Goal: Task Accomplishment & Management: Manage account settings

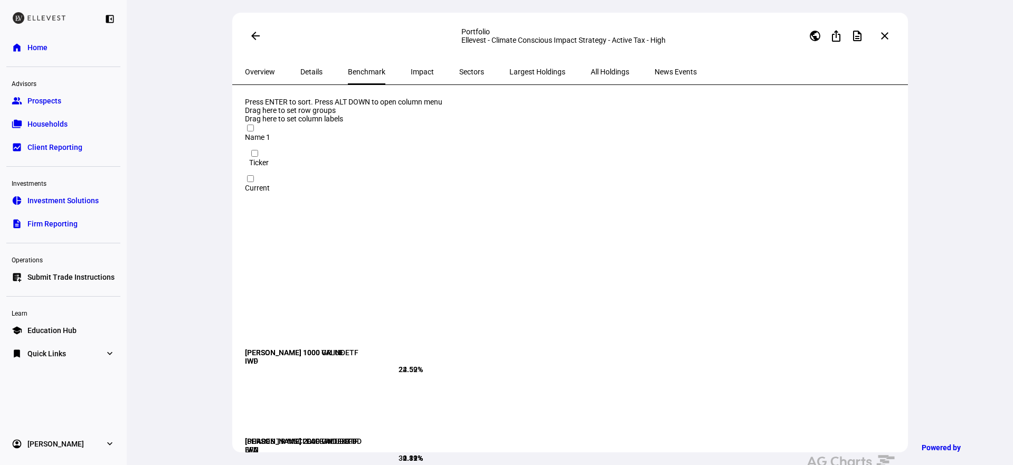
click at [79, 272] on span "Submit Trade Instructions" at bounding box center [70, 277] width 87 height 11
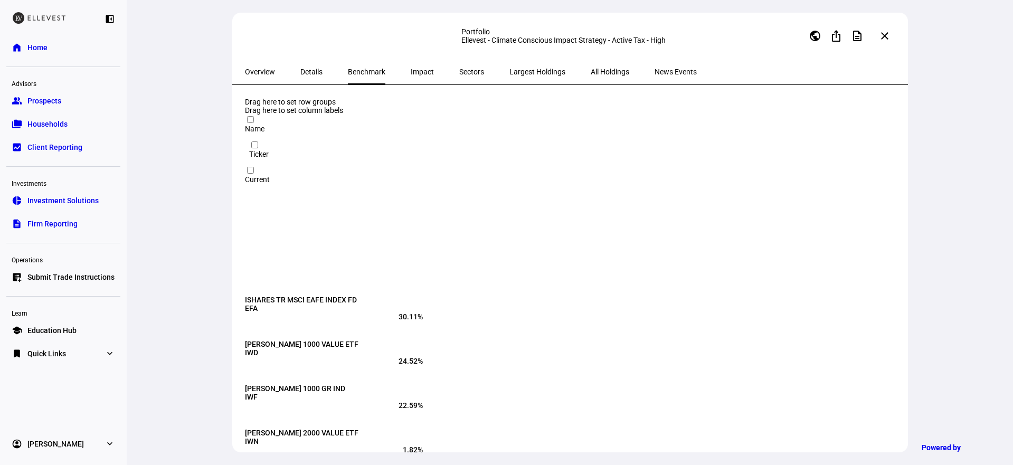
click at [67, 277] on span "Submit Trade Instructions" at bounding box center [70, 277] width 87 height 11
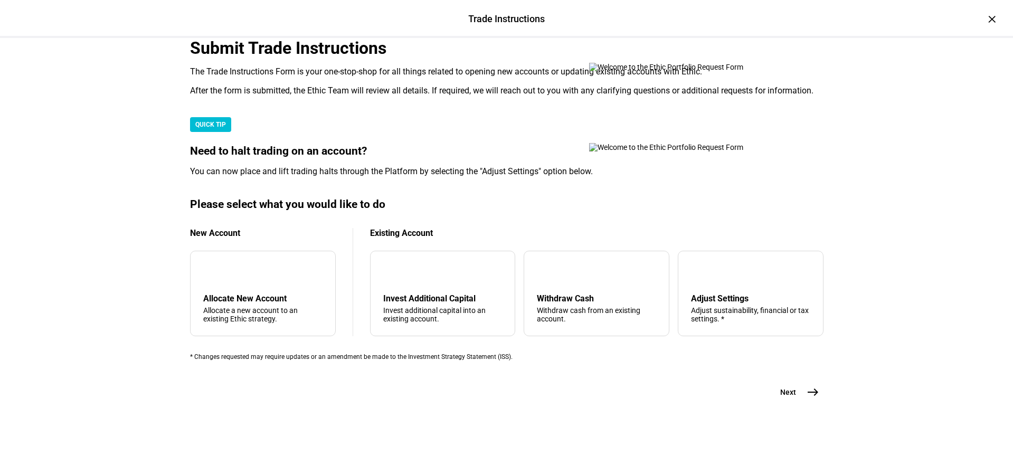
scroll to position [270, 0]
click at [279, 294] on div "Allocate New Account" at bounding box center [262, 299] width 119 height 10
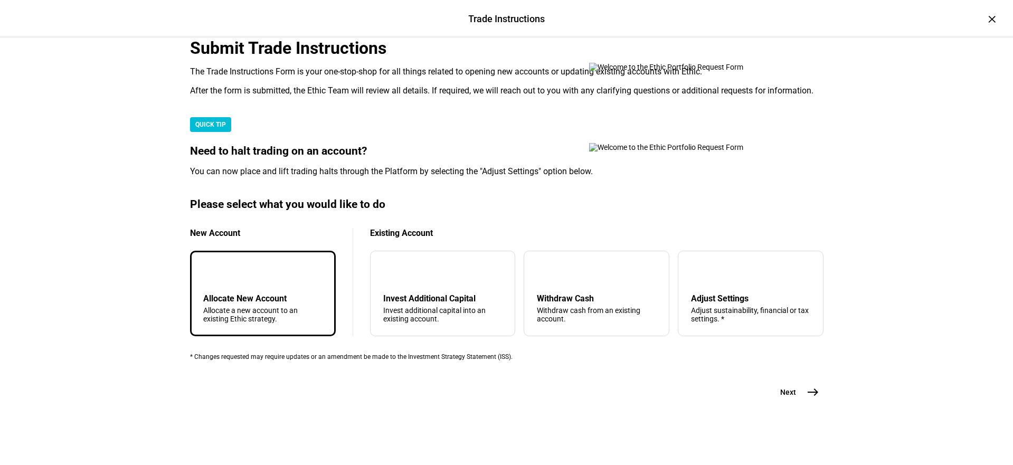
click at [809, 399] on mat-icon "east" at bounding box center [813, 392] width 13 height 13
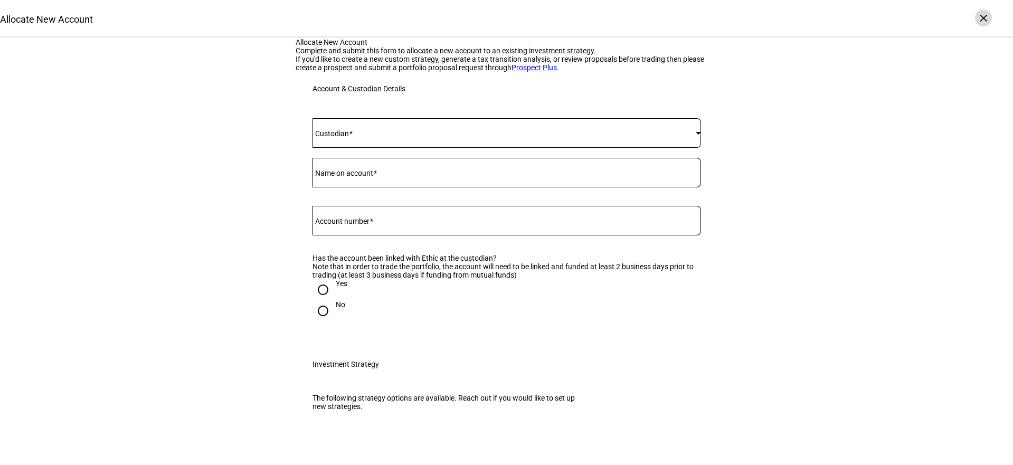
click at [978, 18] on div "×" at bounding box center [983, 18] width 17 height 17
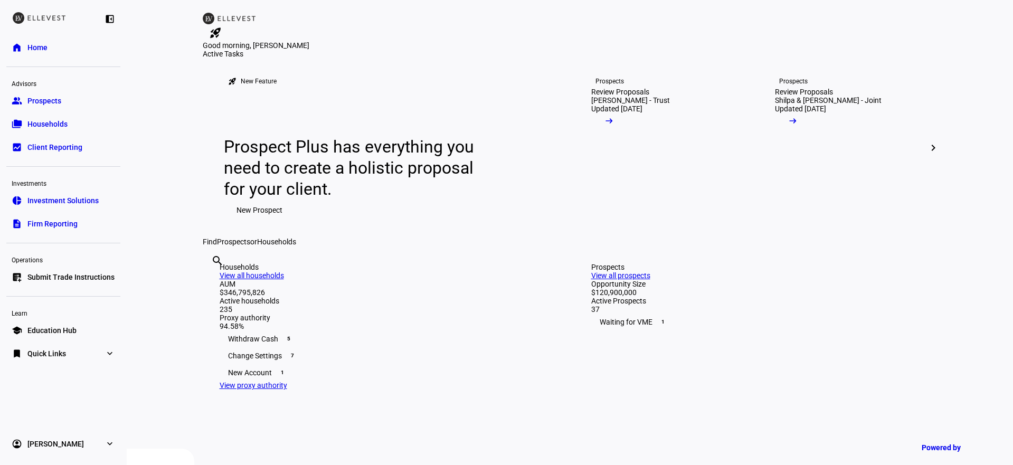
click at [115, 341] on plt-menu-item "school Education Hub" at bounding box center [63, 330] width 114 height 21
click at [113, 352] on eth-mat-symbol "expand_more" at bounding box center [110, 354] width 11 height 11
click at [107, 345] on link "bookmark Quick Links expand_more" at bounding box center [63, 353] width 114 height 21
click at [78, 269] on link "list_alt_add Submit Trade Instructions" at bounding box center [63, 277] width 114 height 21
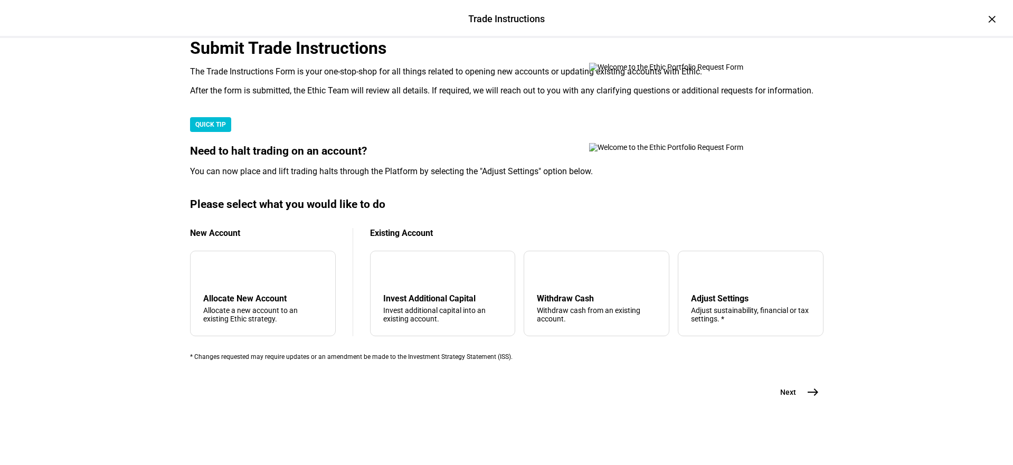
scroll to position [134, 0]
click at [514, 177] on mat-card "QUICK TIP Need to halt trading on an account? You can now place and lift tradin…" at bounding box center [507, 147] width 634 height 60
click at [701, 260] on div "tune Adjust Settings Adjust sustainability, financial or tax settings. *" at bounding box center [751, 294] width 146 height 86
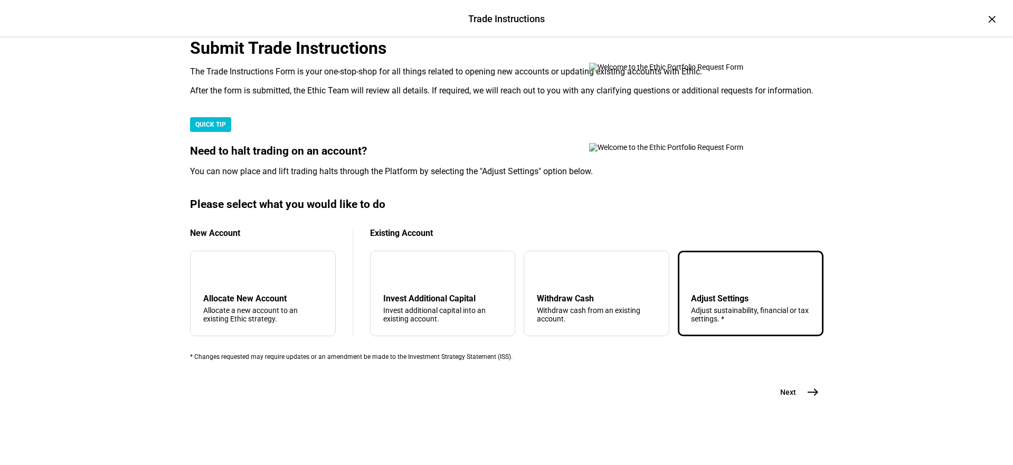
click at [787, 385] on plt-prf-form-page "Submit Trade Instructions The Trade Instructions Form is your one-stop-shop for…" at bounding box center [507, 220] width 634 height 365
click at [787, 397] on span "Next" at bounding box center [788, 392] width 16 height 11
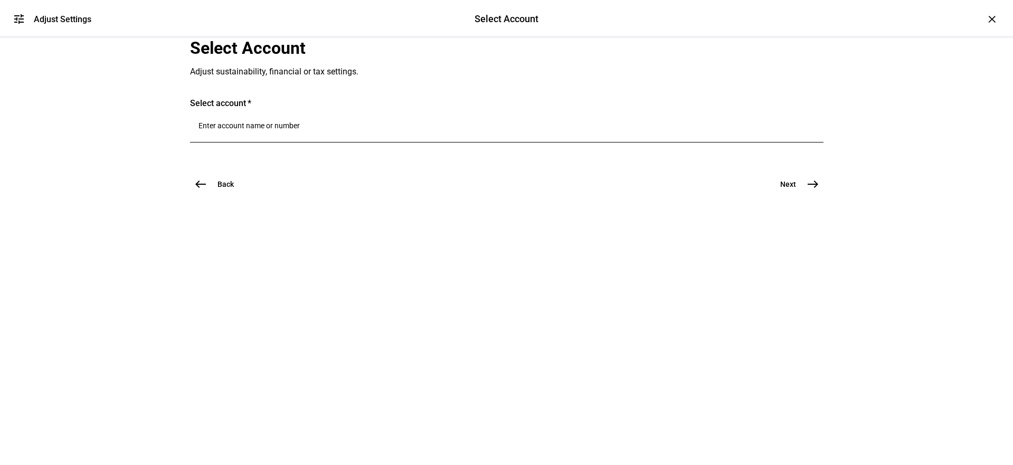
click at [313, 143] on div at bounding box center [507, 128] width 617 height 30
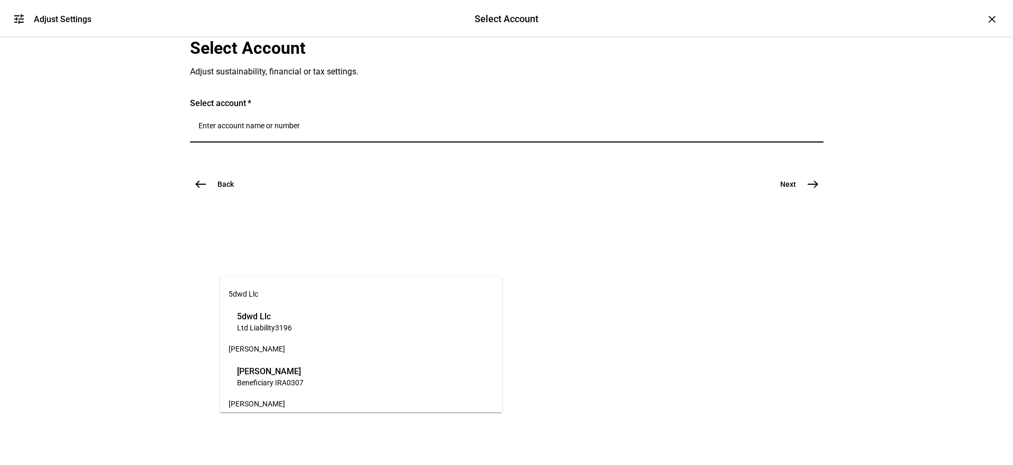
click at [313, 130] on input "Number" at bounding box center [507, 125] width 617 height 8
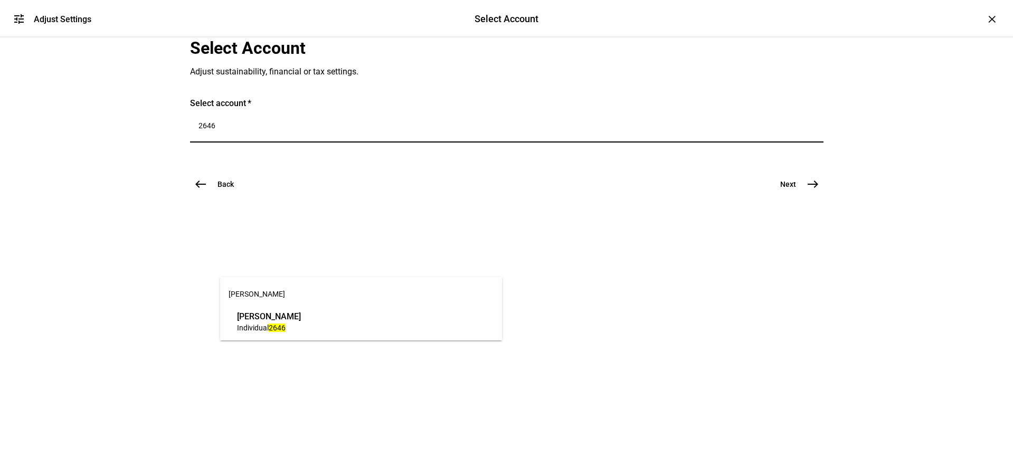
type input "2646"
click at [299, 321] on span "[PERSON_NAME]" at bounding box center [269, 316] width 64 height 12
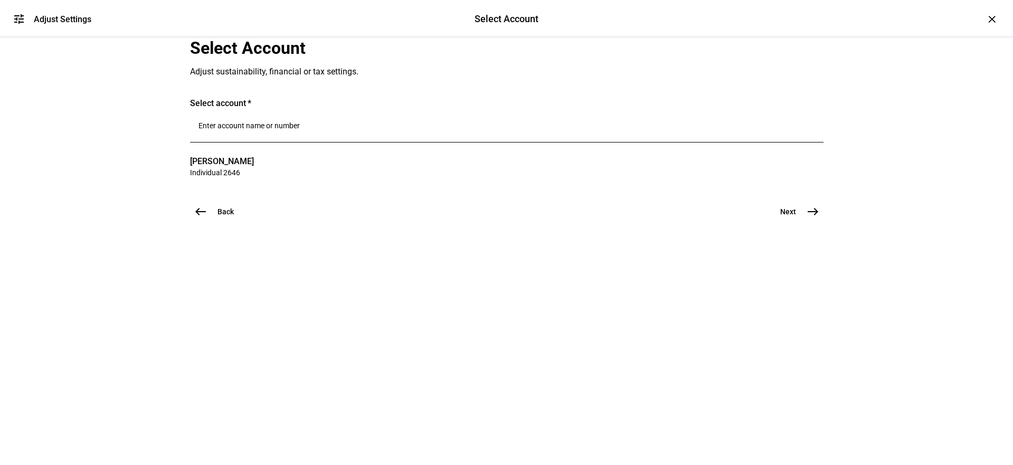
click at [803, 222] on span "east" at bounding box center [813, 211] width 21 height 21
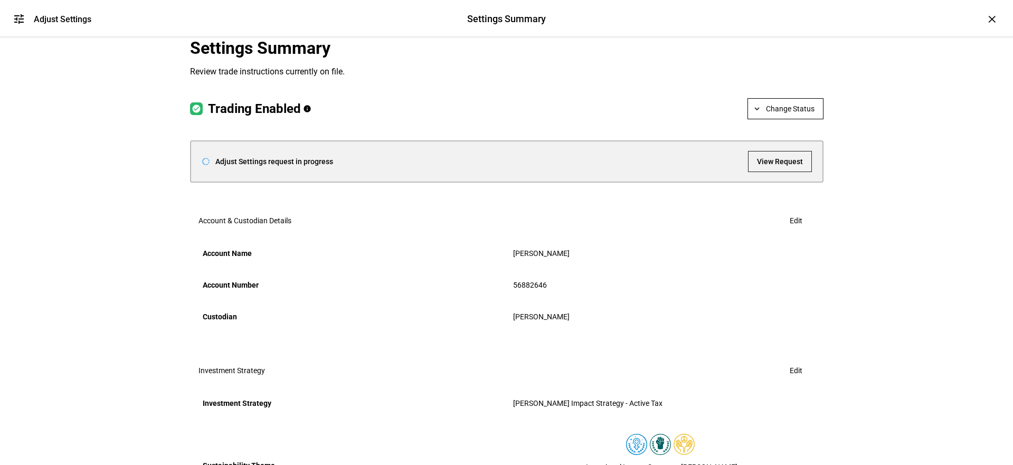
click at [754, 114] on mat-icon "expand_more" at bounding box center [757, 109] width 10 height 10
drag, startPoint x: 798, startPoint y: 233, endPoint x: 652, endPoint y: 225, distance: 146.5
click at [652, 225] on div "tune Adjust Settings Settings Summary Settings Summary Adjust Settings × Settin…" at bounding box center [506, 232] width 1013 height 465
click at [652, 225] on div at bounding box center [506, 232] width 1013 height 465
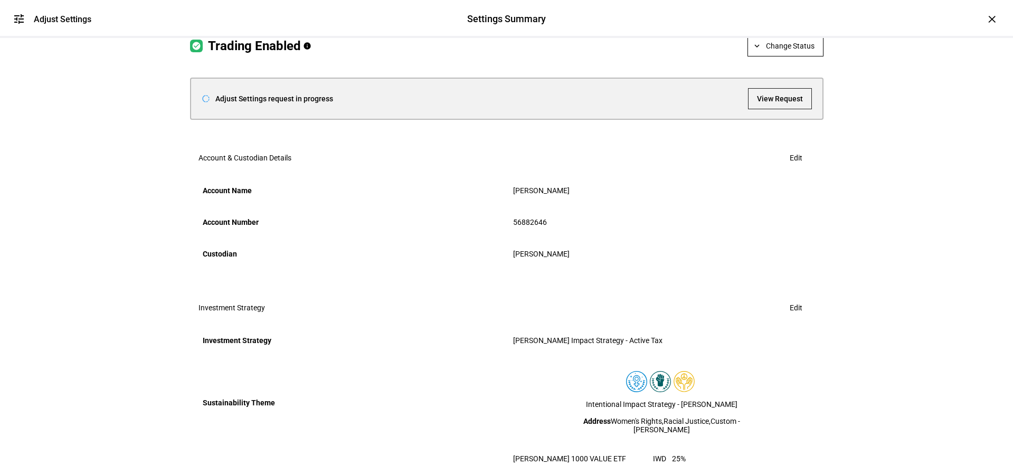
click at [776, 109] on span "View Request" at bounding box center [780, 98] width 46 height 21
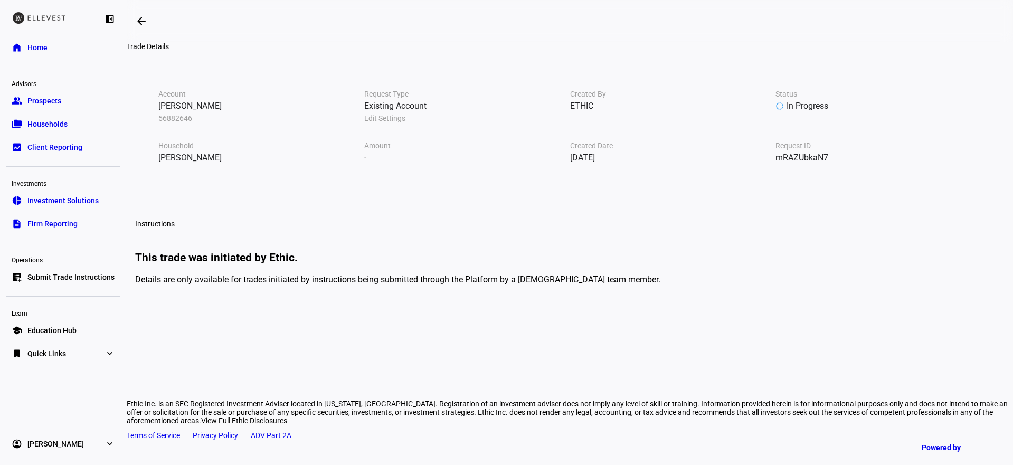
click at [97, 284] on link "list_alt_add Submit Trade Instructions" at bounding box center [63, 277] width 114 height 21
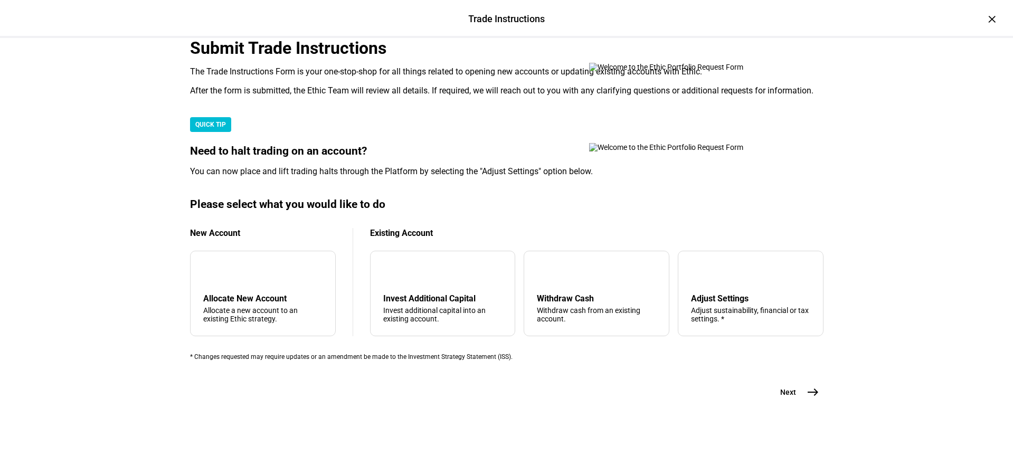
scroll to position [270, 0]
click at [736, 306] on div "Adjust sustainability, financial or tax settings. *" at bounding box center [750, 314] width 119 height 17
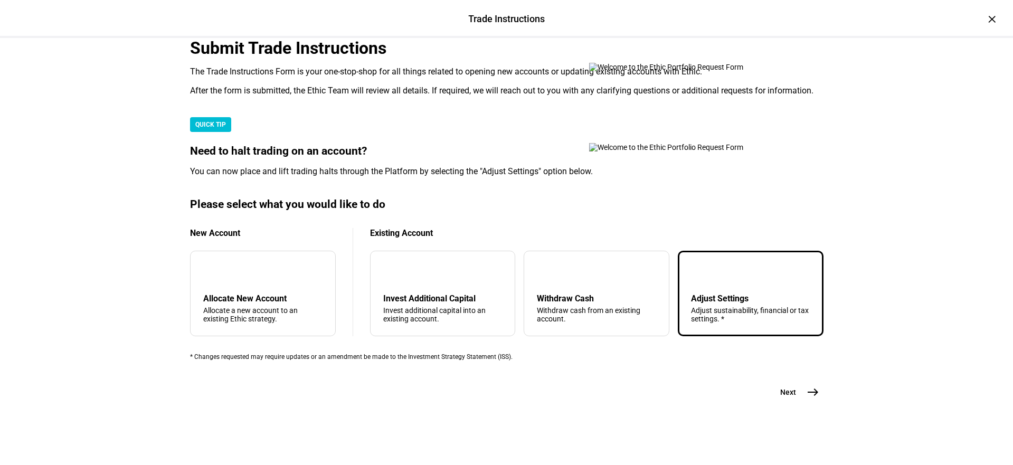
click at [788, 398] on span "Next" at bounding box center [788, 392] width 16 height 11
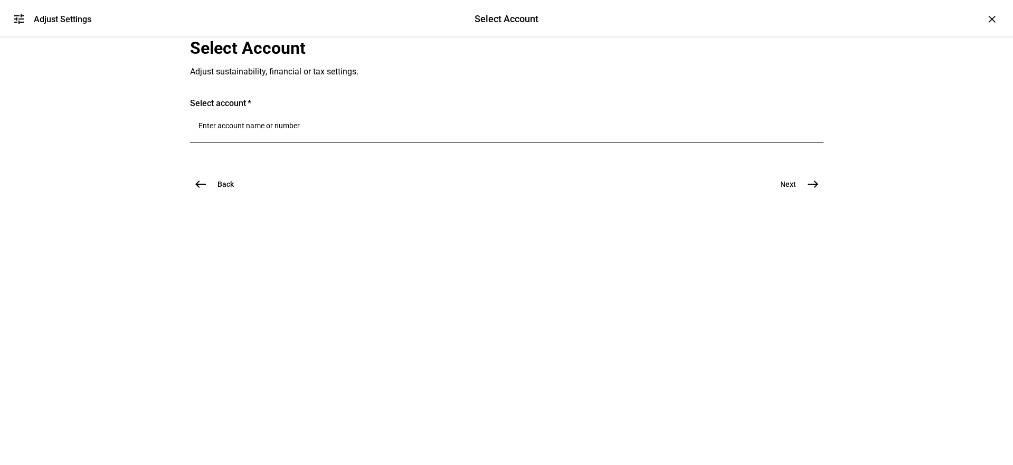
scroll to position [0, 0]
click at [412, 143] on div at bounding box center [507, 128] width 617 height 30
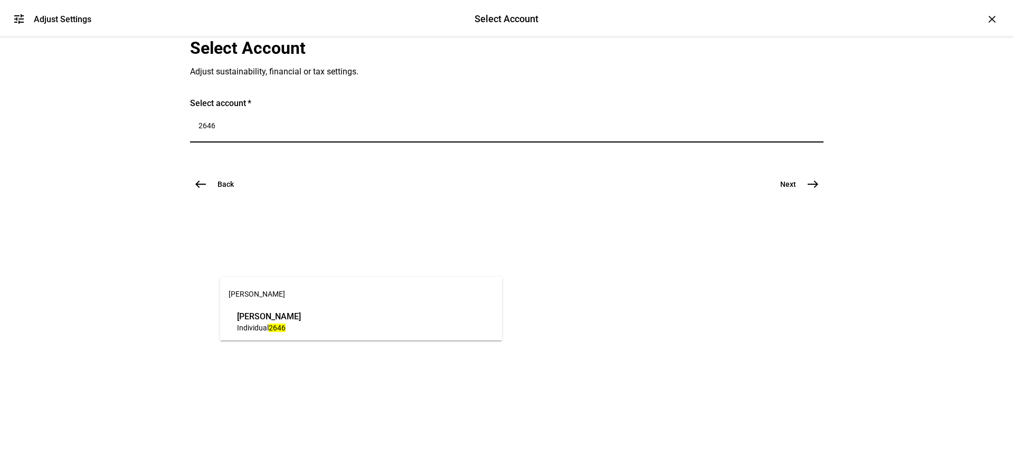
type input "2646"
click at [301, 332] on span "Individual 2646" at bounding box center [269, 328] width 64 height 10
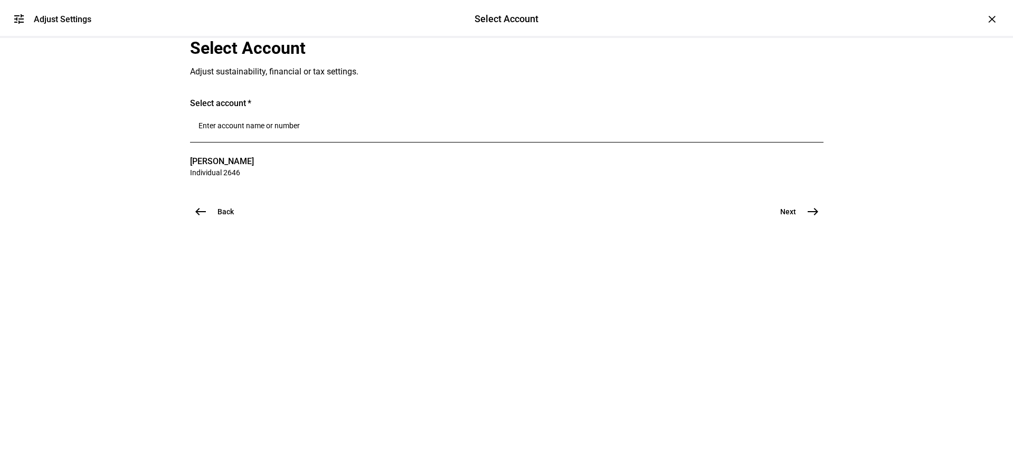
click at [807, 218] on mat-icon "east" at bounding box center [813, 211] width 13 height 13
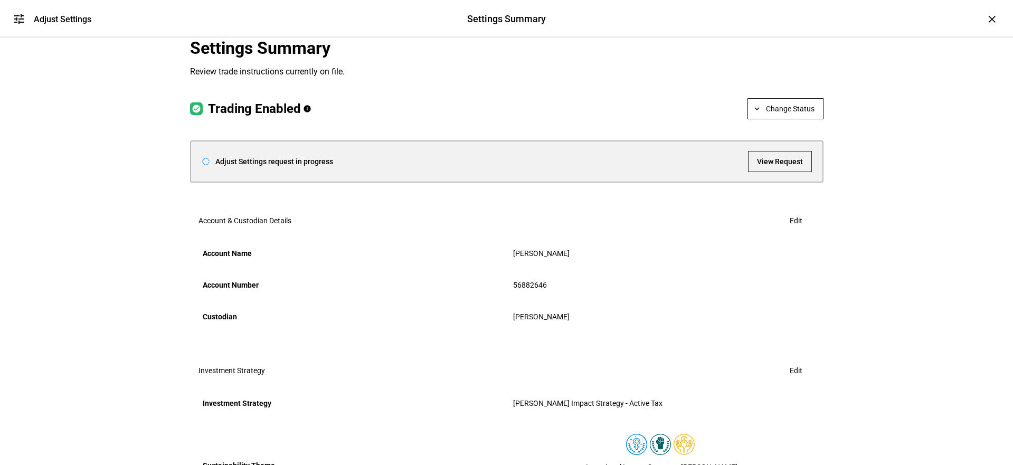
click at [761, 121] on span at bounding box center [785, 108] width 75 height 25
click at [783, 235] on span "Halt Trading" at bounding box center [790, 236] width 46 height 8
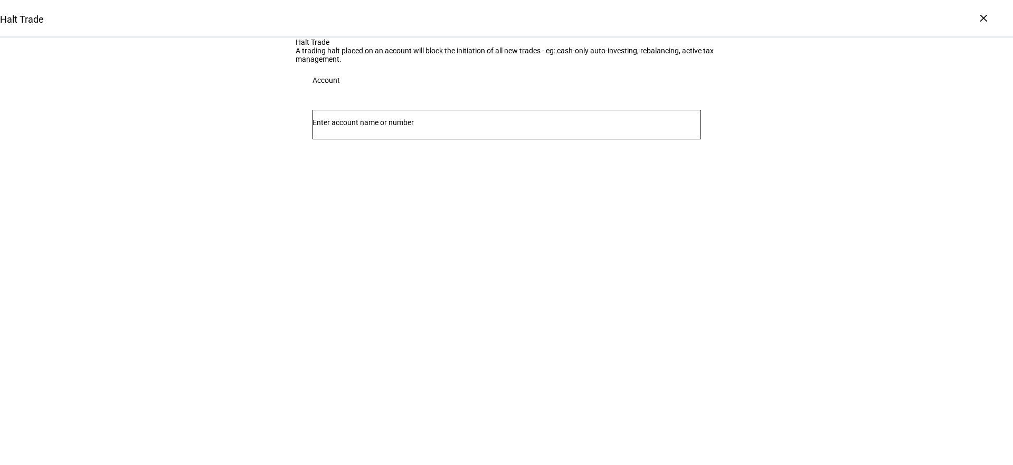
click at [445, 127] on input "Number" at bounding box center [507, 122] width 389 height 8
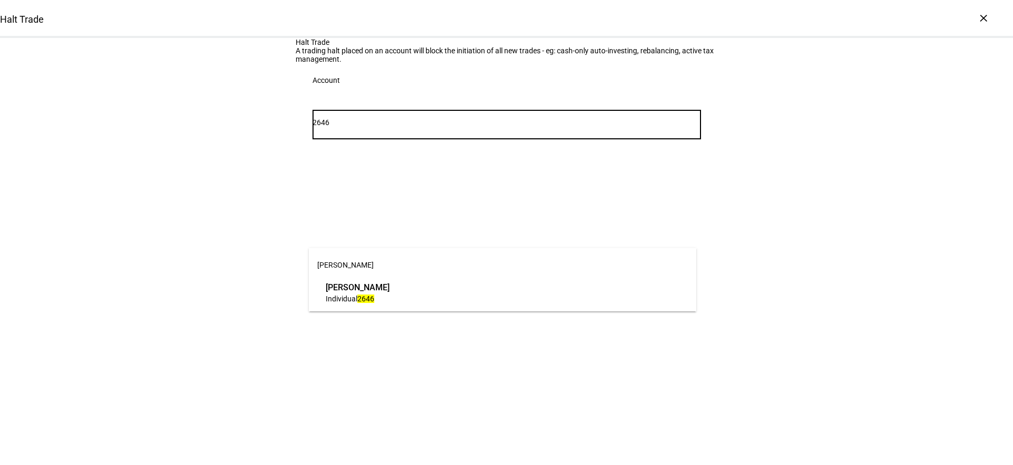
type input "2646"
click at [390, 285] on span "[PERSON_NAME]" at bounding box center [358, 287] width 64 height 12
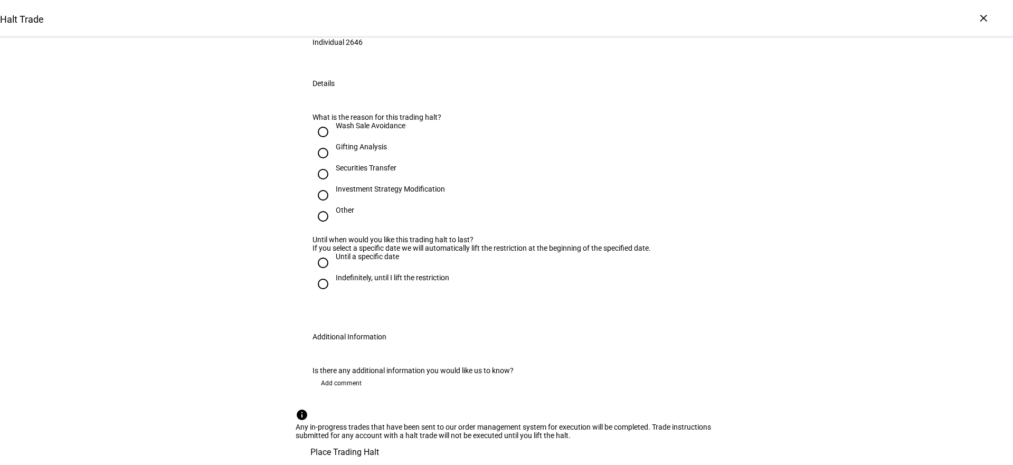
scroll to position [205, 0]
click at [336, 214] on div "Other" at bounding box center [345, 210] width 18 height 8
click at [334, 227] on input "Other" at bounding box center [323, 216] width 21 height 21
radio input "true"
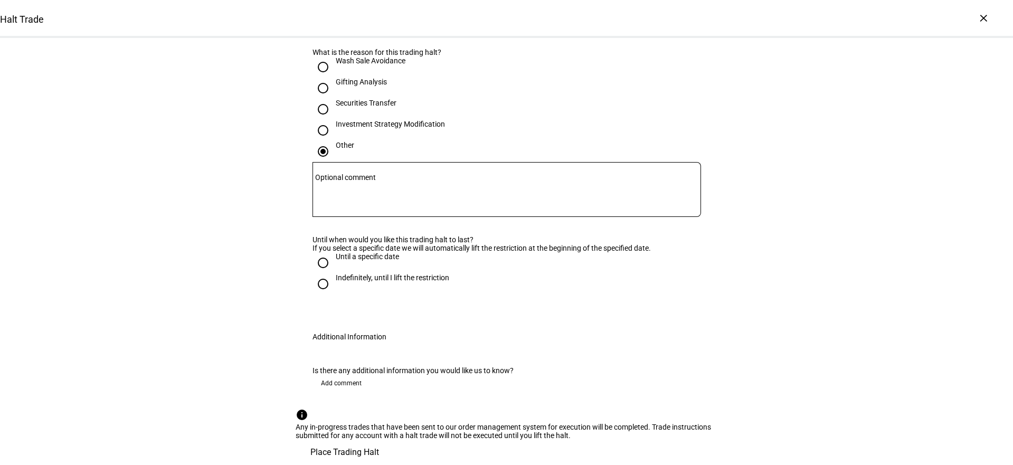
scroll to position [333, 0]
click at [351, 282] on div "Indefinitely, until I lift the restriction" at bounding box center [393, 278] width 114 height 8
click at [334, 288] on input "Indefinitely, until I lift the restriction" at bounding box center [323, 284] width 21 height 21
radio input "true"
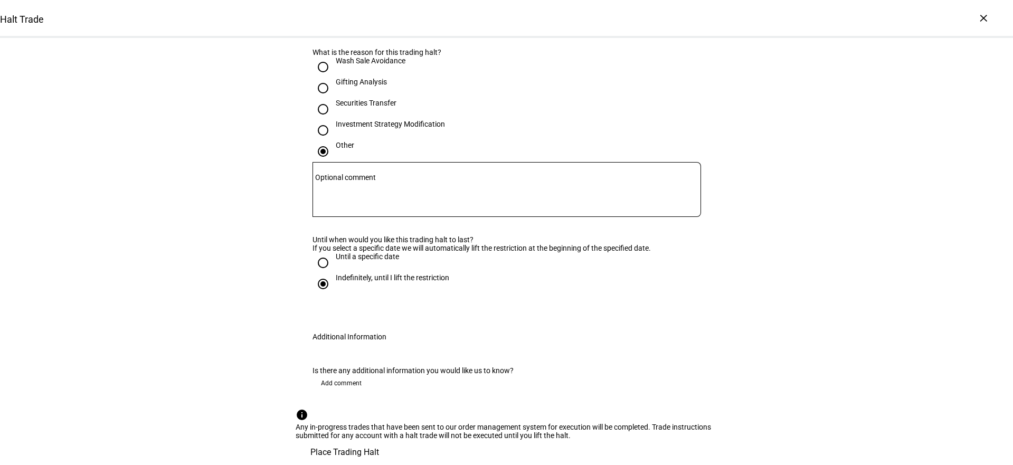
click at [342, 375] on span "Add comment" at bounding box center [341, 383] width 41 height 17
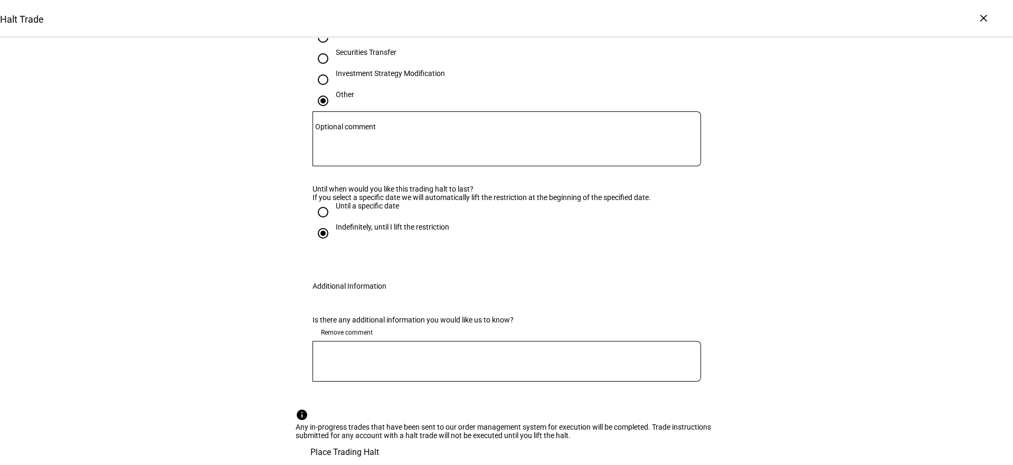
click at [373, 350] on textarea at bounding box center [507, 362] width 389 height 24
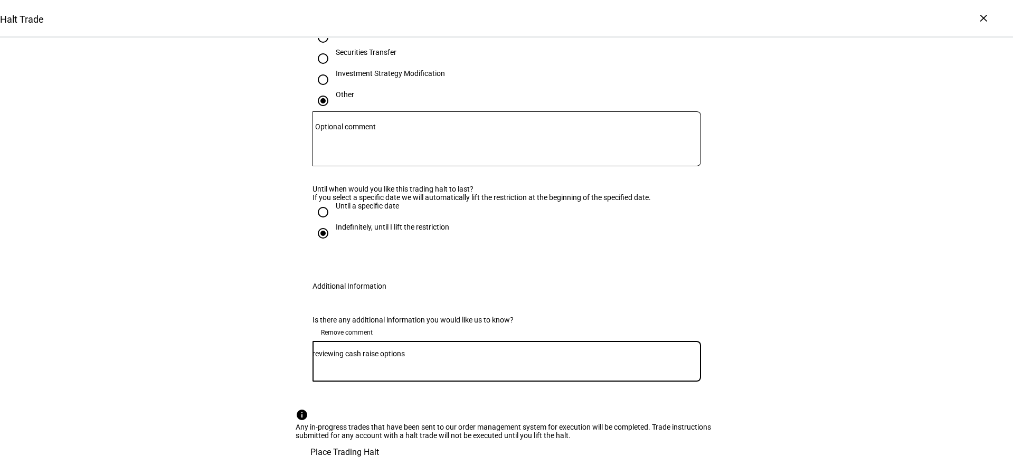
scroll to position [497, 0]
type textarea "reviewing cash raise options"
click at [379, 440] on span "Place Trading Halt" at bounding box center [344, 452] width 69 height 25
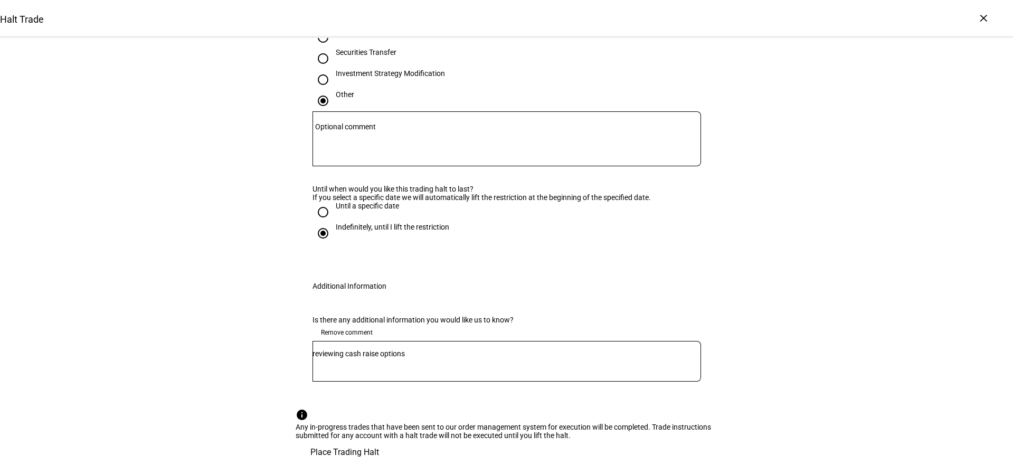
scroll to position [0, 0]
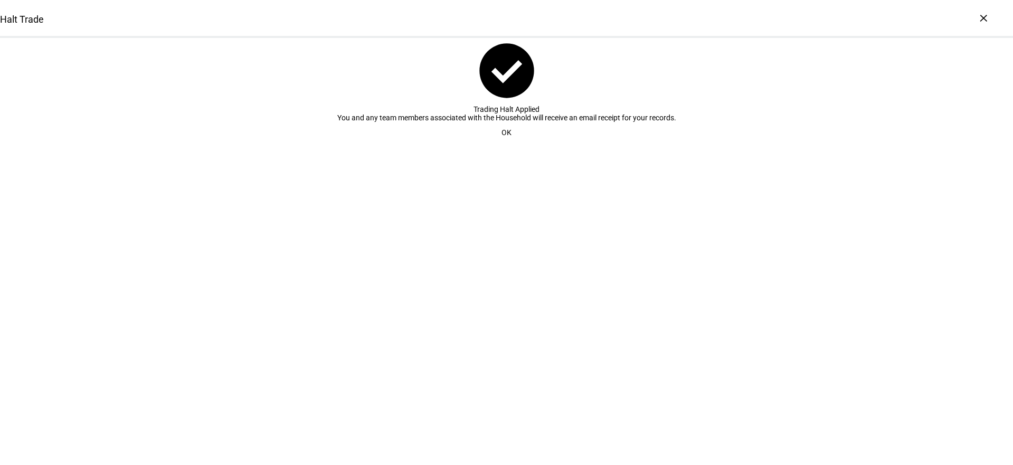
click at [496, 143] on span at bounding box center [506, 132] width 35 height 21
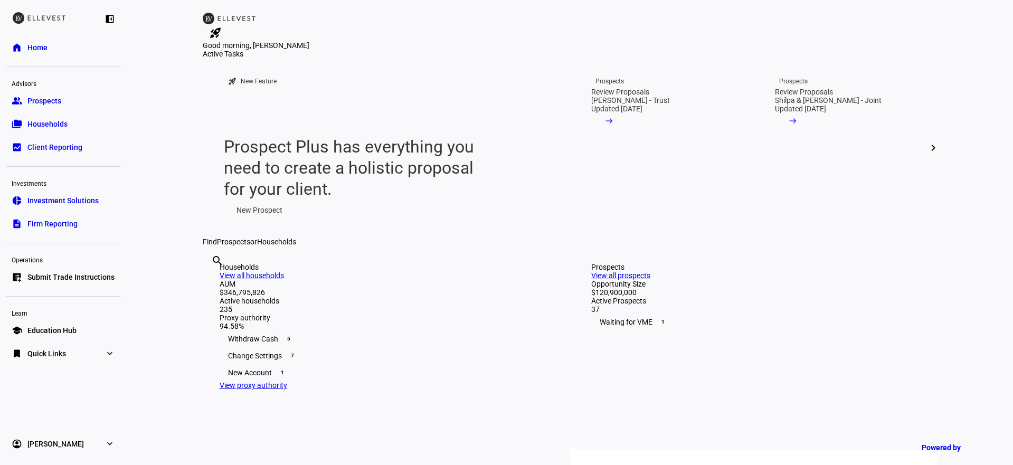
click at [84, 277] on span "Submit Trade Instructions" at bounding box center [70, 277] width 87 height 11
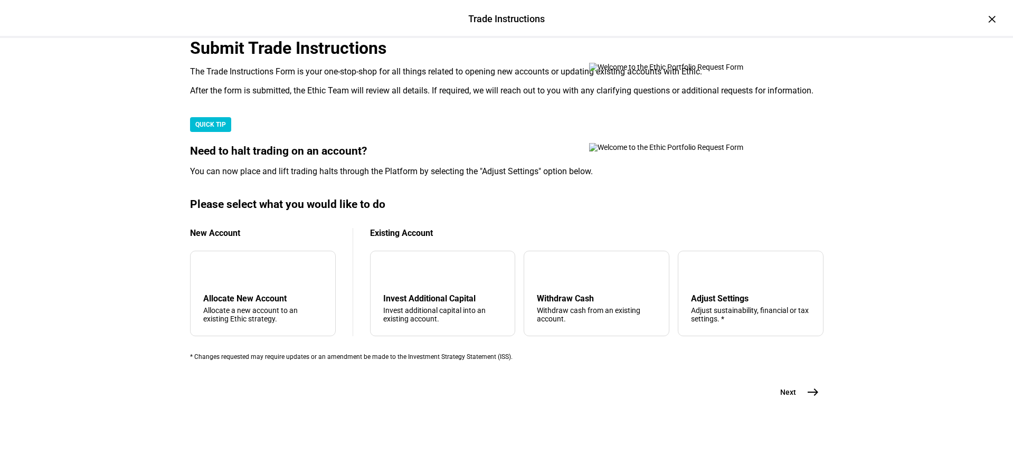
scroll to position [215, 0]
click at [750, 323] on div "Adjust sustainability, financial or tax settings. *" at bounding box center [750, 314] width 119 height 17
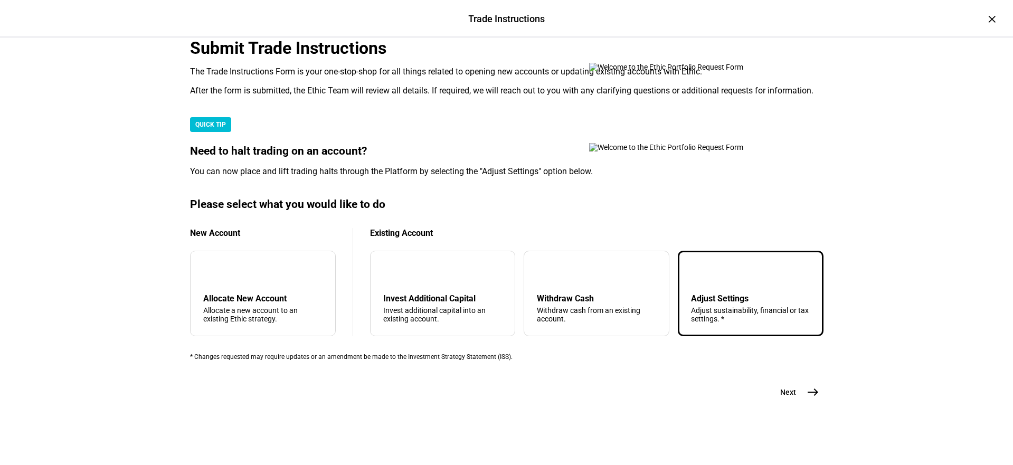
scroll to position [270, 0]
click at [795, 403] on button "Next east" at bounding box center [796, 392] width 56 height 21
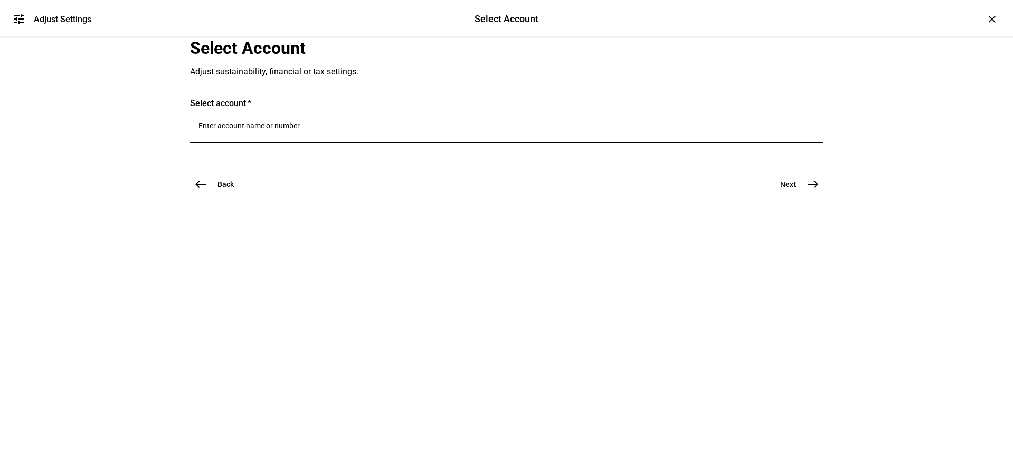
scroll to position [0, 0]
click at [328, 130] on input "Number" at bounding box center [507, 125] width 617 height 8
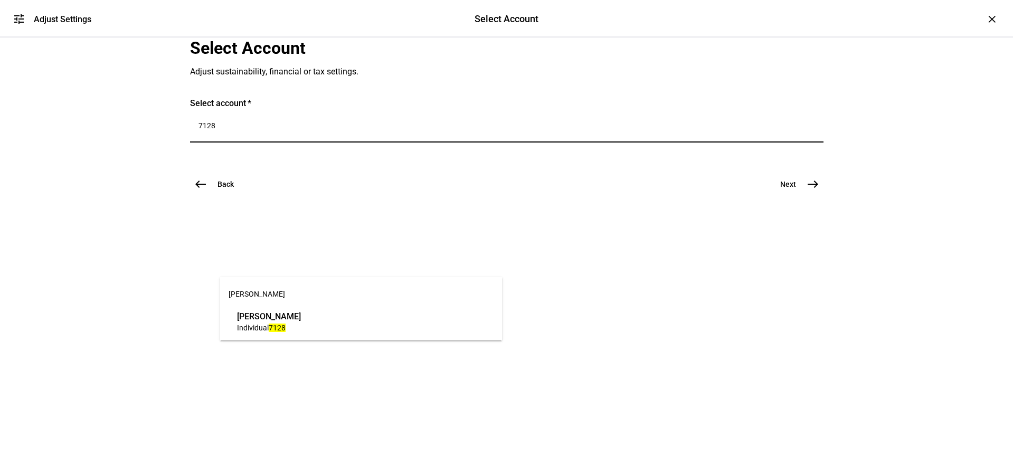
type input "7128"
click at [301, 319] on span "[PERSON_NAME]" at bounding box center [269, 316] width 64 height 12
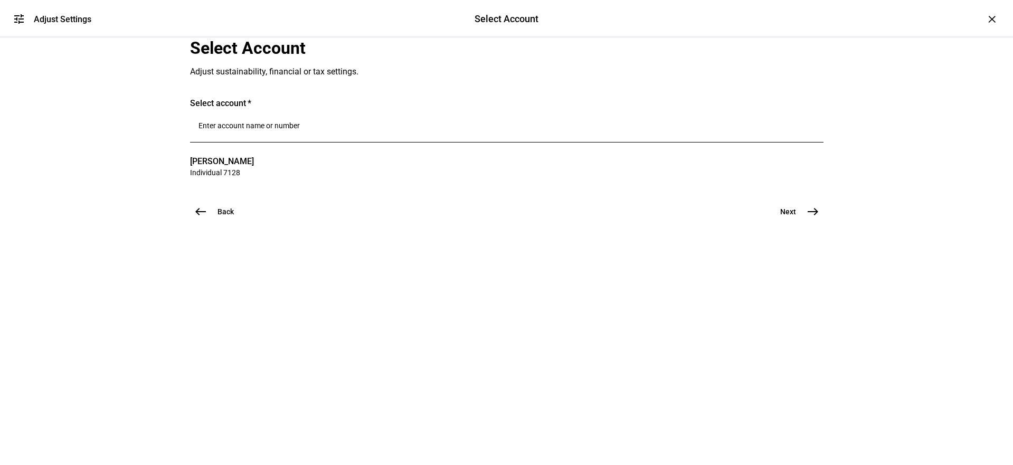
click at [759, 222] on div "Back west Next east" at bounding box center [507, 211] width 634 height 21
click at [796, 222] on button "Next east" at bounding box center [796, 211] width 56 height 21
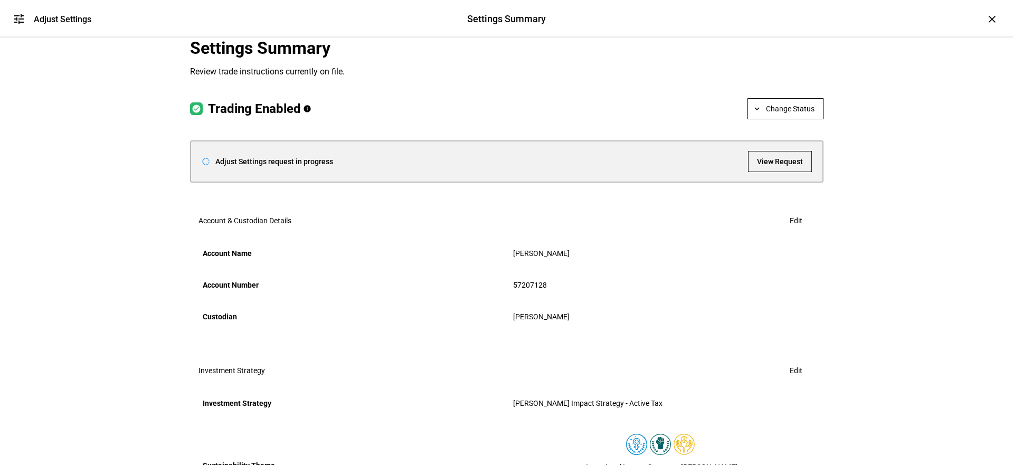
click at [766, 119] on span "Change Status" at bounding box center [790, 108] width 49 height 21
click at [779, 232] on span "Halt Trading" at bounding box center [790, 236] width 46 height 8
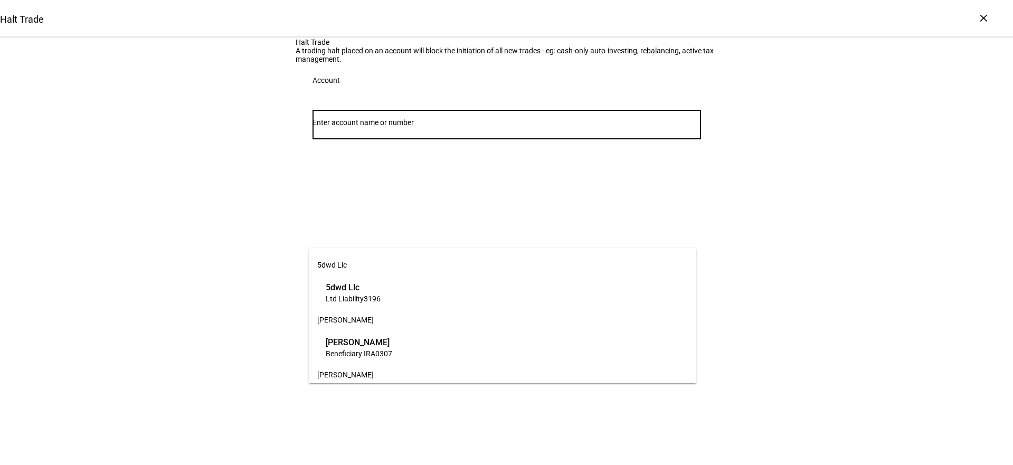
click at [432, 127] on input "Number" at bounding box center [507, 122] width 389 height 8
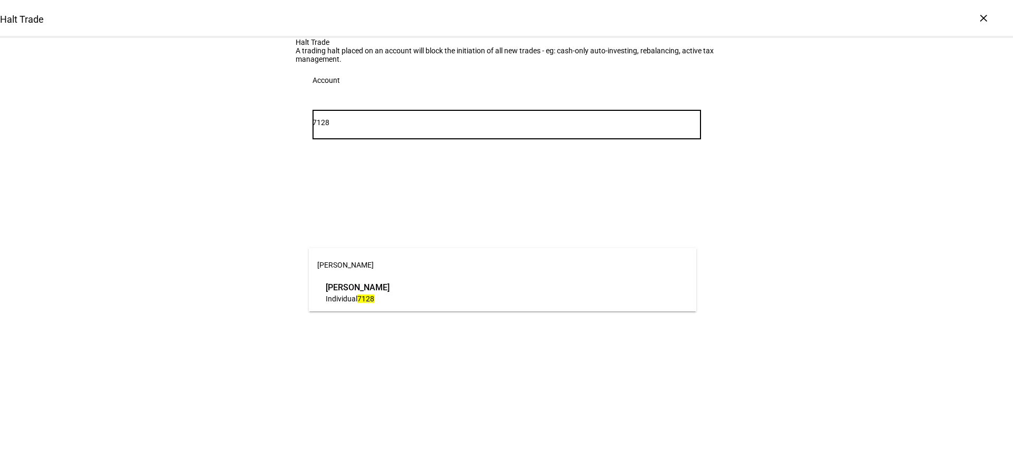
type input "7128"
click at [390, 295] on span "Individual 7128" at bounding box center [358, 299] width 64 height 10
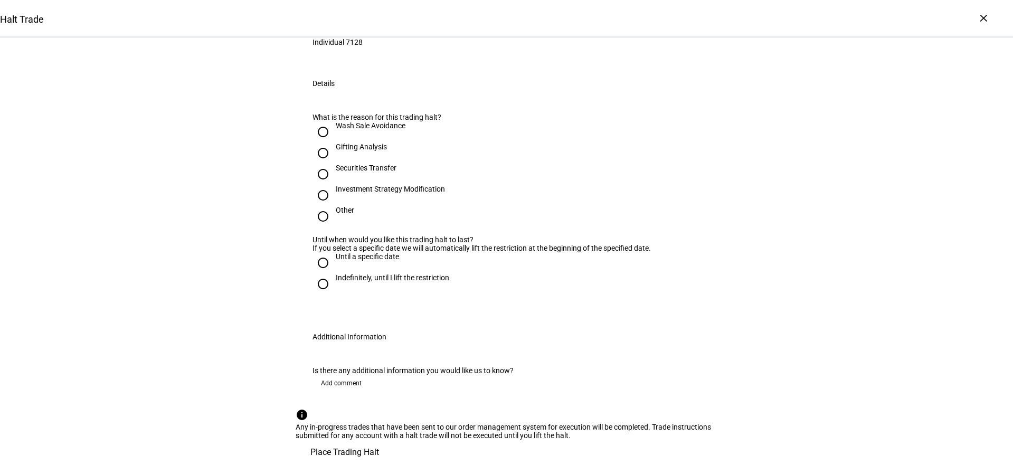
scroll to position [236, 0]
click at [351, 261] on div "Until a specific date" at bounding box center [367, 256] width 63 height 8
click at [334, 274] on input "Until a specific date" at bounding box center [323, 262] width 21 height 21
radio input "true"
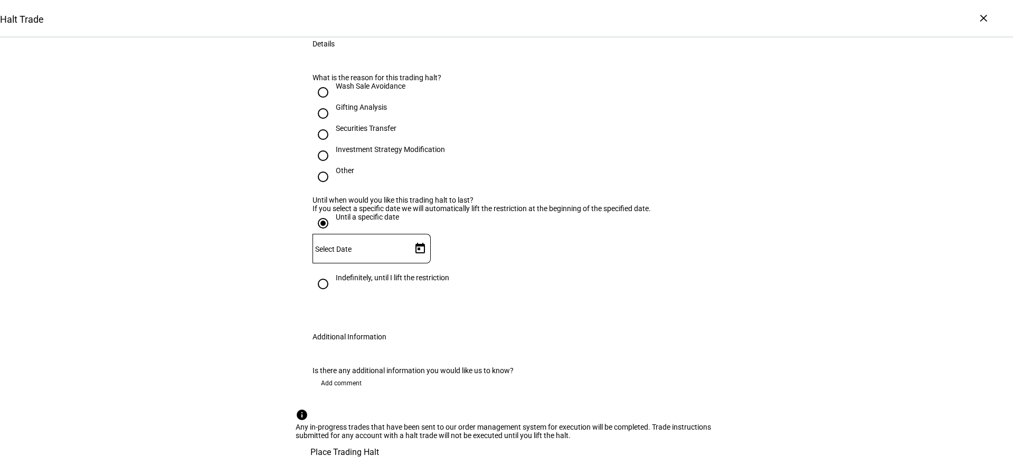
click at [362, 282] on div "Indefinitely, until I lift the restriction" at bounding box center [393, 278] width 114 height 8
click at [334, 295] on input "Indefinitely, until I lift the restriction" at bounding box center [323, 284] width 21 height 21
radio input "true"
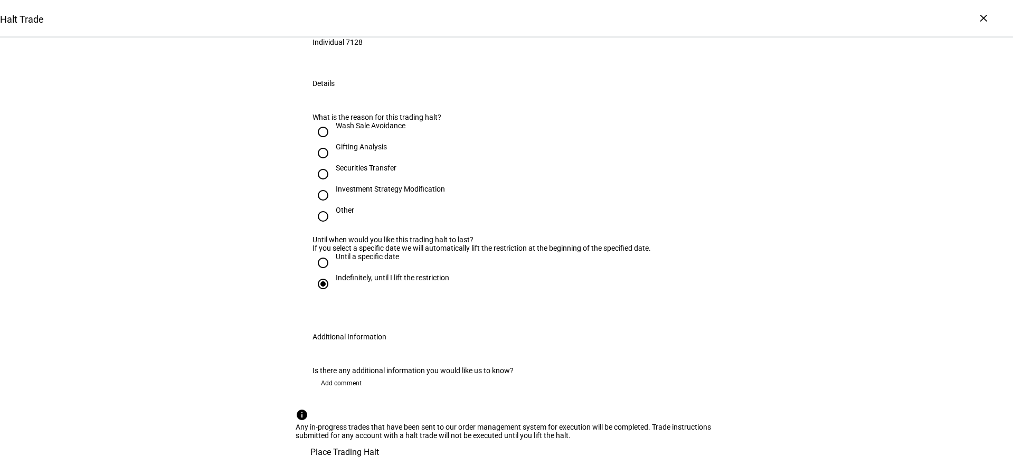
click at [341, 214] on div "Other" at bounding box center [345, 210] width 18 height 8
click at [334, 227] on input "Other" at bounding box center [323, 216] width 21 height 21
radio input "true"
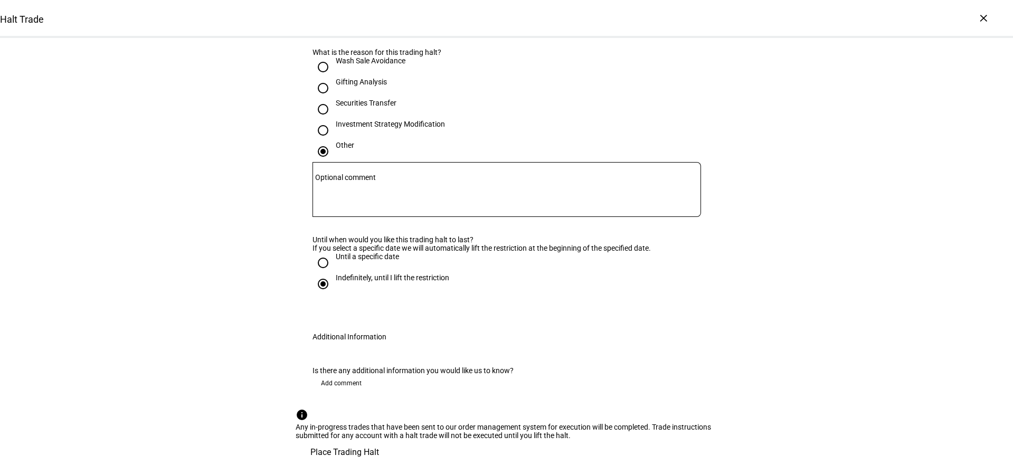
scroll to position [299, 0]
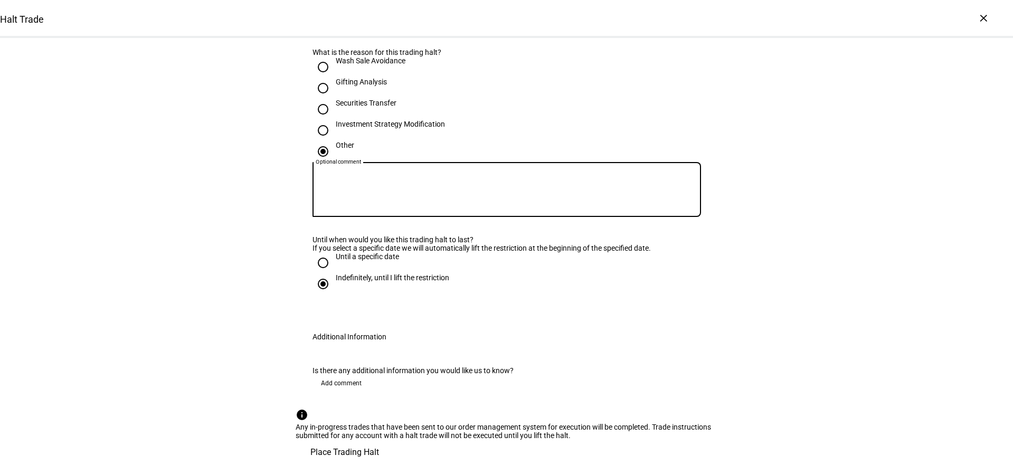
click at [385, 206] on textarea "Optional comment" at bounding box center [507, 190] width 389 height 38
click at [390, 244] on div "Until when would you like this trading halt to last?" at bounding box center [507, 240] width 389 height 8
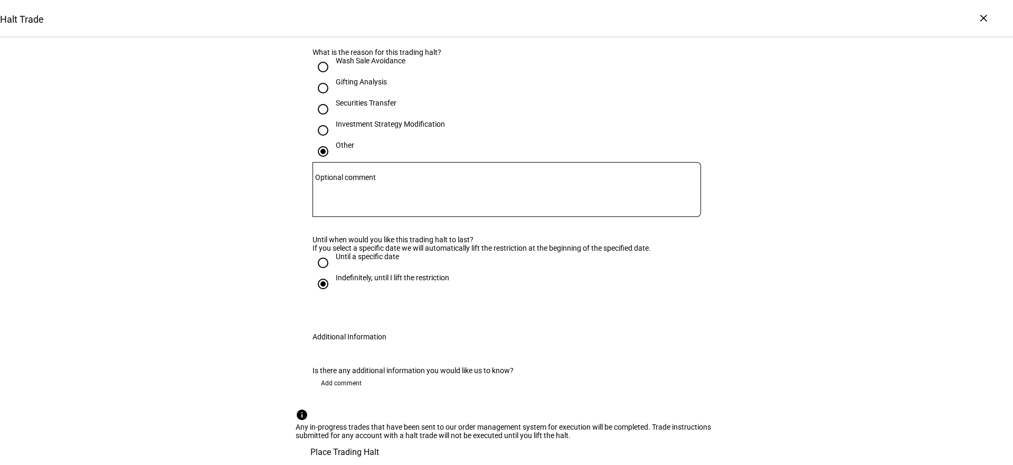
scroll to position [240, 0]
click at [406, 217] on div at bounding box center [507, 189] width 389 height 55
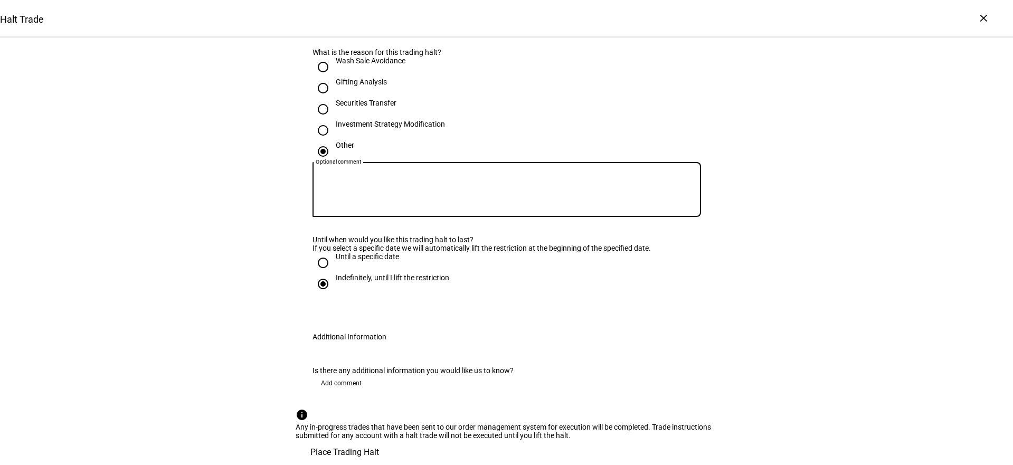
click at [401, 209] on textarea "Optional comment" at bounding box center [507, 190] width 389 height 38
type textarea "reviewing cash raise options"
click at [379, 440] on span "Place Trading Halt" at bounding box center [344, 452] width 69 height 25
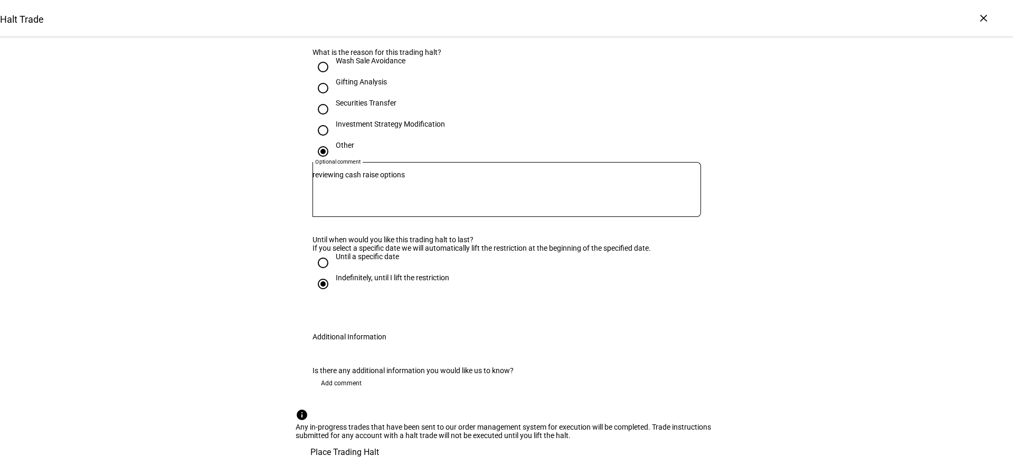
scroll to position [0, 0]
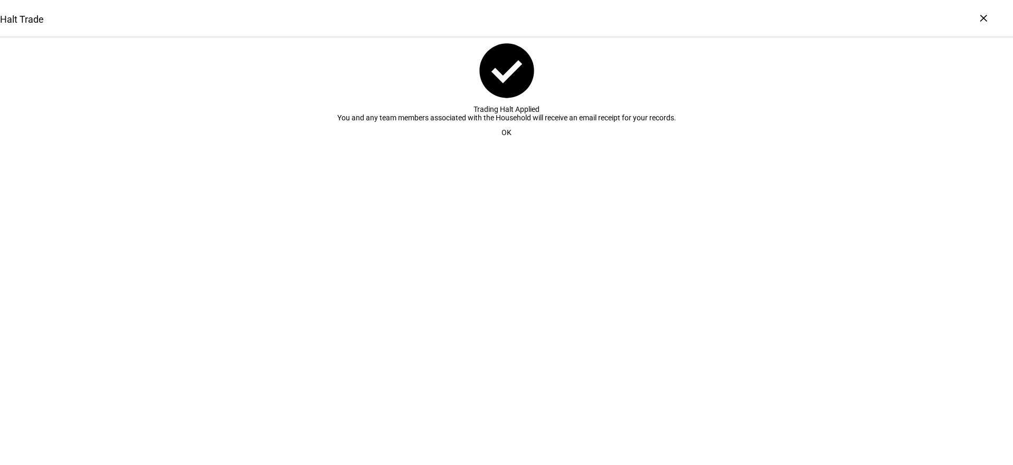
click at [506, 143] on span "OK" at bounding box center [507, 132] width 10 height 21
